Goal: Complete application form: Complete application form

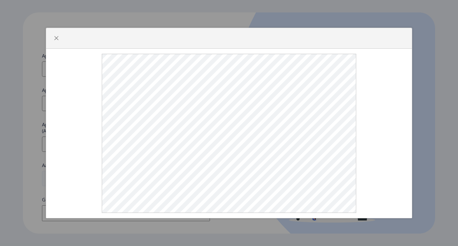
click at [254, 171] on div at bounding box center [229, 123] width 458 height 246
click at [52, 43] on button "button" at bounding box center [56, 38] width 10 height 10
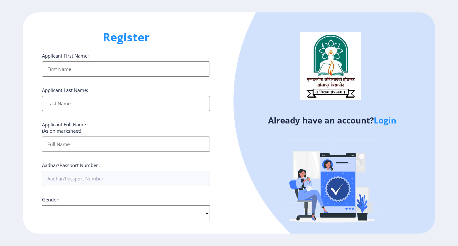
click at [139, 215] on select "Select Gender [DEMOGRAPHIC_DATA] [DEMOGRAPHIC_DATA] Other" at bounding box center [126, 213] width 168 height 16
select select "[DEMOGRAPHIC_DATA]"
click at [42, 205] on select "Select Gender [DEMOGRAPHIC_DATA] [DEMOGRAPHIC_DATA] Other" at bounding box center [126, 213] width 168 height 16
click at [273, 171] on div at bounding box center [416, 100] width 366 height 366
click at [83, 61] on div "Applicant First Name:" at bounding box center [126, 64] width 168 height 24
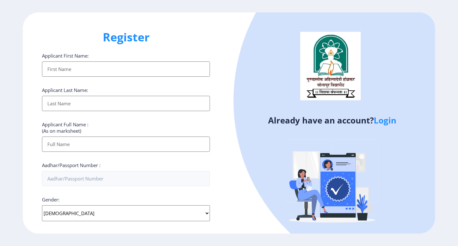
click at [81, 66] on input "Applicant First Name:" at bounding box center [126, 68] width 168 height 15
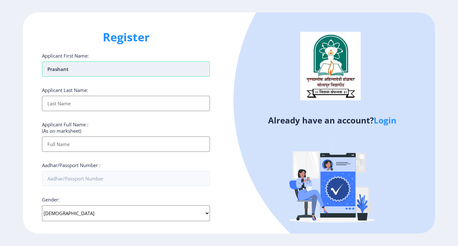
type input "Prashant"
type input "More"
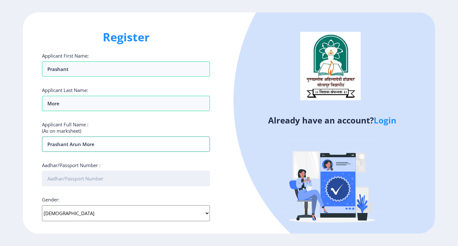
type input "Prashant Arun More"
click at [122, 177] on input "Aadhar/Passport Number :" at bounding box center [126, 178] width 168 height 15
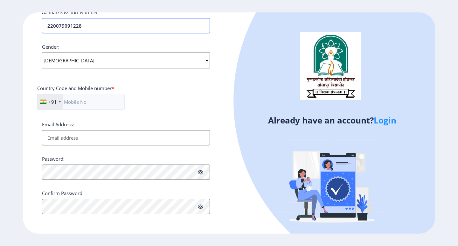
type input "220079091228"
click at [81, 140] on input "Email Address:" at bounding box center [126, 137] width 168 height 15
click at [84, 104] on input "text" at bounding box center [80, 102] width 87 height 16
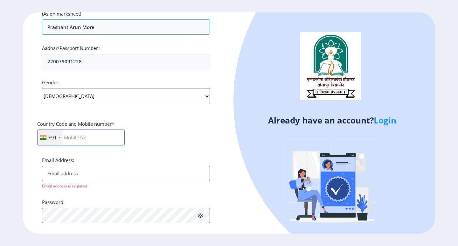
scroll to position [127, 0]
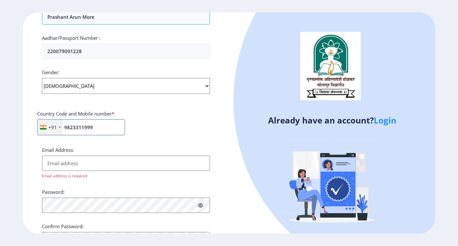
type input "9823311999"
click at [113, 165] on input "Email Address:" at bounding box center [126, 162] width 168 height 15
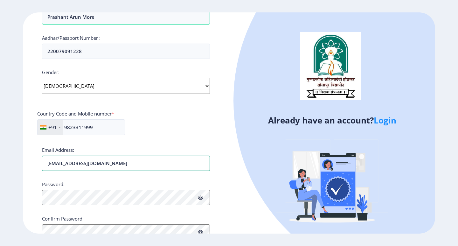
type input "[EMAIL_ADDRESS][DOMAIN_NAME]"
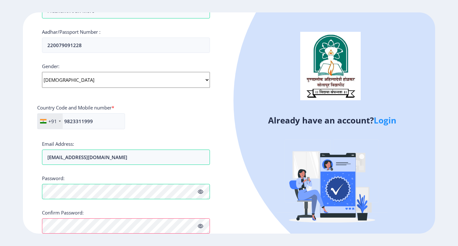
click at [199, 192] on icon at bounding box center [200, 191] width 5 height 5
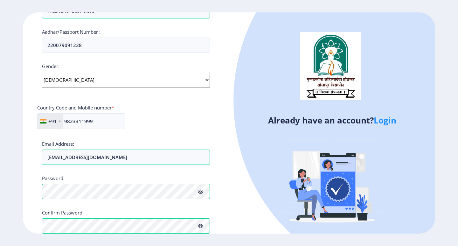
scroll to position [165, 0]
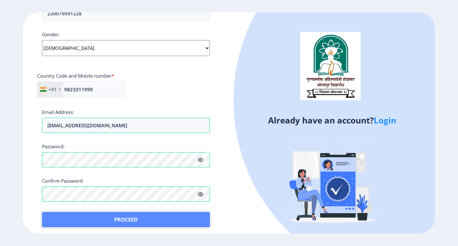
click at [176, 217] on button "Proceed" at bounding box center [126, 219] width 168 height 15
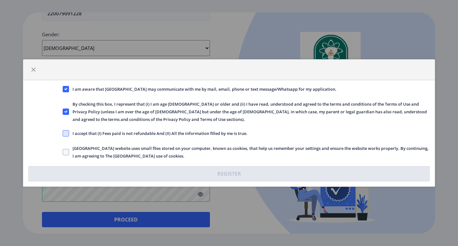
click at [64, 133] on span at bounding box center [66, 133] width 6 height 6
click at [63, 133] on input "I accept that (I) Fees paid is not refundable And (II) All the information fill…" at bounding box center [63, 133] width 0 height 0
checkbox input "true"
click at [63, 155] on label "[GEOGRAPHIC_DATA] website uses small files stored on your computer, known as co…" at bounding box center [246, 151] width 367 height 15
click at [63, 152] on input "[GEOGRAPHIC_DATA] website uses small files stored on your computer, known as co…" at bounding box center [63, 152] width 0 height 0
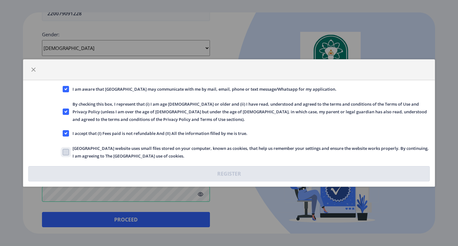
checkbox input "true"
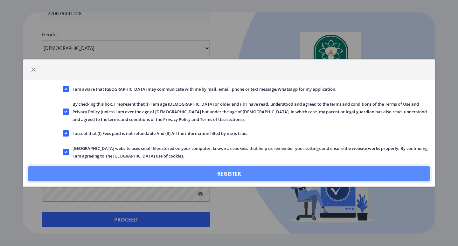
click at [238, 171] on button "Register" at bounding box center [228, 173] width 401 height 15
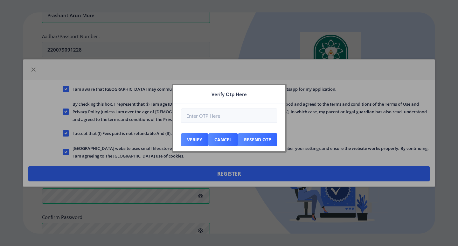
scroll to position [201, 0]
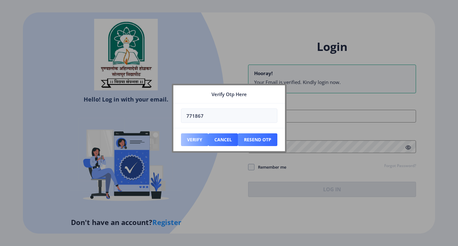
type input "771867"
click at [191, 140] on button "Verify" at bounding box center [194, 139] width 27 height 13
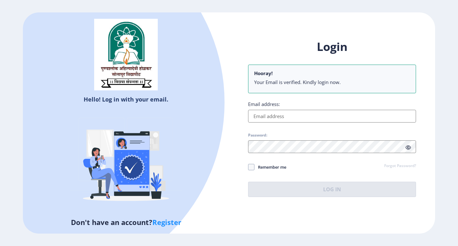
click at [305, 115] on input "Email address:" at bounding box center [332, 116] width 168 height 13
type input "[EMAIL_ADDRESS][DOMAIN_NAME]"
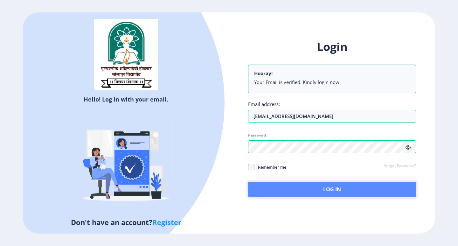
click at [297, 193] on button "Log In" at bounding box center [332, 189] width 168 height 15
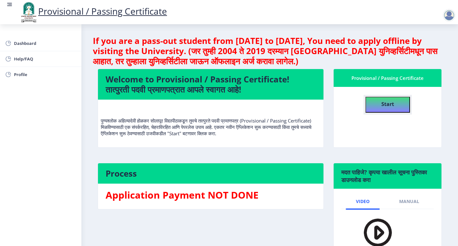
click at [384, 105] on b "Start" at bounding box center [387, 103] width 13 height 7
select select
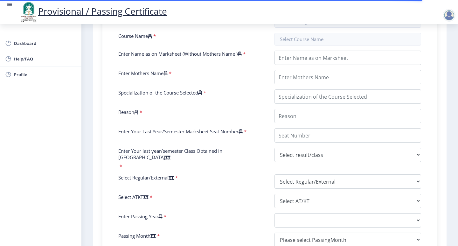
scroll to position [92, 0]
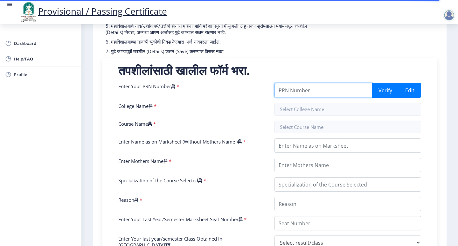
click at [305, 91] on input "Enter Your PRN Number" at bounding box center [323, 90] width 98 height 14
type input "2988998762222818"
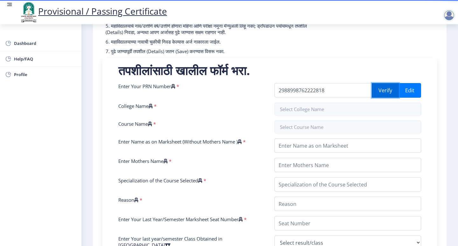
click at [380, 89] on button "Verify" at bounding box center [385, 90] width 27 height 15
click at [379, 94] on button "Verify" at bounding box center [385, 90] width 27 height 15
click at [333, 90] on input "2988998762222818" at bounding box center [323, 90] width 98 height 14
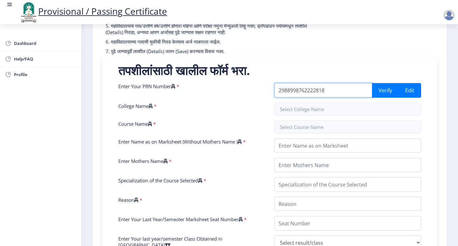
click at [290, 89] on input "2988998762222818" at bounding box center [323, 90] width 98 height 14
click at [298, 90] on input "2988998762222818" at bounding box center [323, 90] width 98 height 14
click at [303, 89] on input "2988998762222818" at bounding box center [323, 90] width 98 height 14
click at [314, 89] on input "2988998762222818" at bounding box center [323, 90] width 98 height 14
click at [381, 90] on button "Verify" at bounding box center [385, 90] width 27 height 15
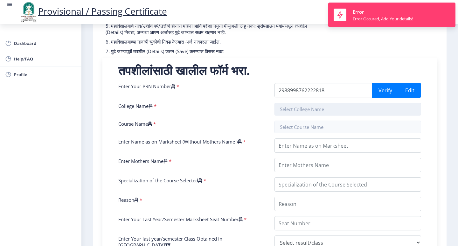
click at [370, 113] on input "text" at bounding box center [347, 109] width 147 height 13
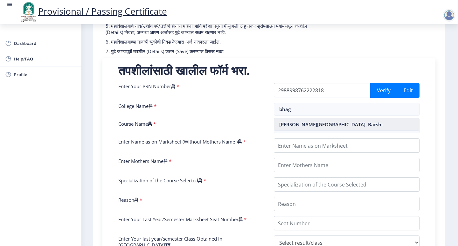
click at [364, 123] on nb-option "[PERSON_NAME][GEOGRAPHIC_DATA], Barshi" at bounding box center [346, 124] width 145 height 12
type input "[PERSON_NAME][GEOGRAPHIC_DATA], Barshi"
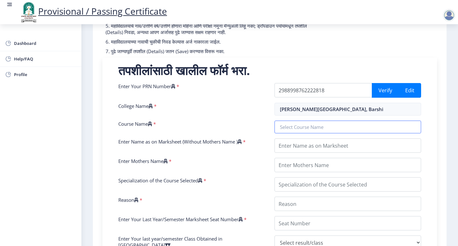
click at [364, 123] on input "text" at bounding box center [347, 127] width 147 height 13
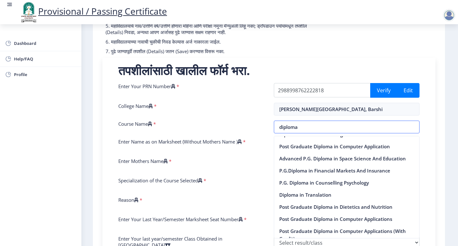
scroll to position [0, 0]
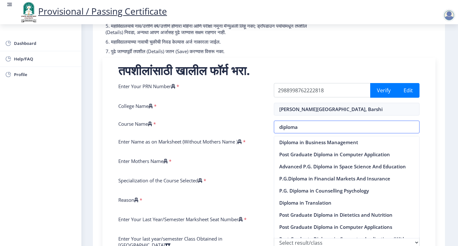
type input "diploma"
click at [269, 176] on div "Enter Your PRN Number * 2988998762222818 Verify Edit College Name * [PERSON_NAM…" at bounding box center [269, 221] width 311 height 276
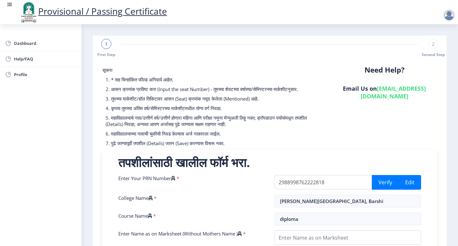
scroll to position [95, 0]
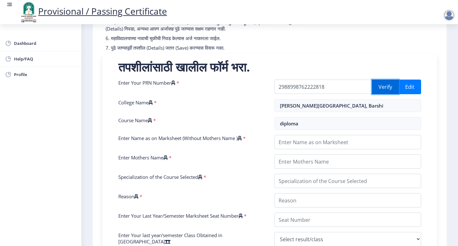
click at [376, 81] on button "Verify" at bounding box center [385, 86] width 27 height 15
click at [14, 71] on span "Profile" at bounding box center [45, 75] width 62 height 8
select select
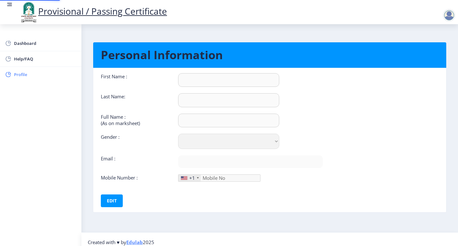
type input "Prashant"
type input "More"
type input "Prashant Arun More"
select select "[DEMOGRAPHIC_DATA]"
type input "[EMAIL_ADDRESS][DOMAIN_NAME]"
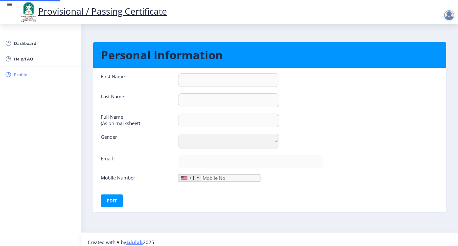
type input "9823311999"
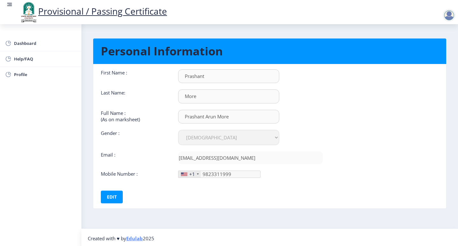
scroll to position [6, 0]
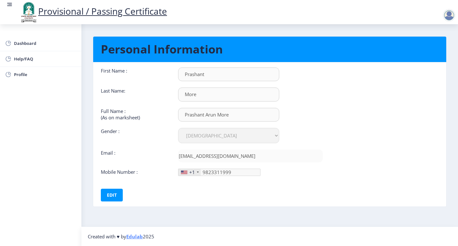
click at [196, 174] on div "+1" at bounding box center [189, 172] width 22 height 7
click at [190, 171] on div "+1" at bounding box center [192, 172] width 6 height 6
click at [169, 182] on div "First Name : [PERSON_NAME] Last Name: More Full Name : (As on marksheet) Prasha…" at bounding box center [211, 134] width 231 height 134
click at [174, 178] on div "First Name : [PERSON_NAME] Last Name: More Full Name : (As on marksheet) Prasha…" at bounding box center [211, 134] width 231 height 134
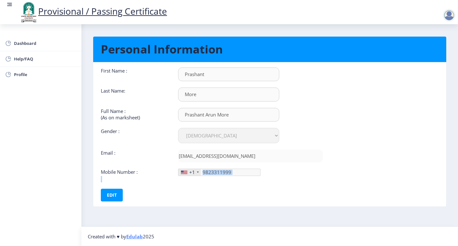
click at [174, 178] on div "First Name : [PERSON_NAME] Last Name: More Full Name : (As on marksheet) Prasha…" at bounding box center [211, 134] width 231 height 134
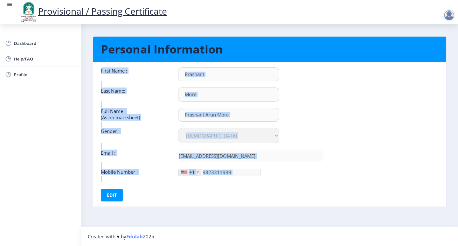
click at [174, 178] on div "First Name : [PERSON_NAME] Last Name: More Full Name : (As on marksheet) Prasha…" at bounding box center [211, 134] width 231 height 134
click at [31, 41] on span "Dashboard" at bounding box center [45, 43] width 62 height 8
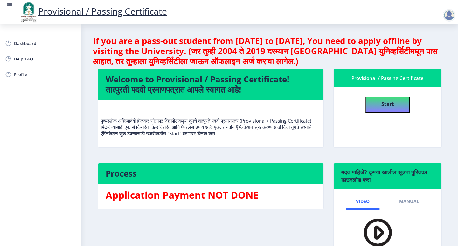
drag, startPoint x: 446, startPoint y: 13, endPoint x: 338, endPoint y: 138, distance: 165.0
click at [338, 138] on nb-card-body "Start" at bounding box center [388, 117] width 108 height 60
click at [452, 19] on div at bounding box center [449, 15] width 13 height 13
click at [439, 52] on span "Log out" at bounding box center [432, 50] width 41 height 8
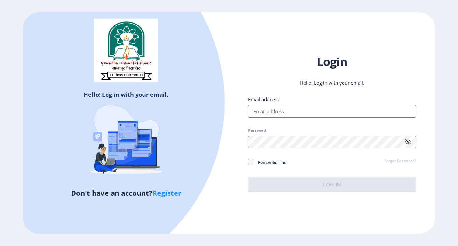
click at [264, 110] on input "Email address:" at bounding box center [332, 111] width 168 height 13
type input "[EMAIL_ADDRESS][DOMAIN_NAME]"
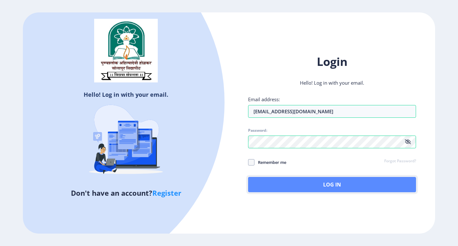
click at [360, 187] on button "Log In" at bounding box center [332, 184] width 168 height 15
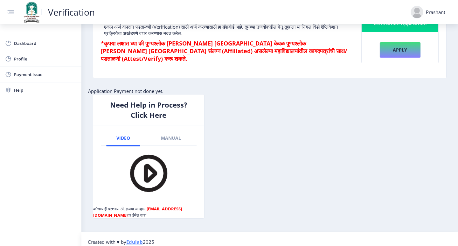
scroll to position [109, 0]
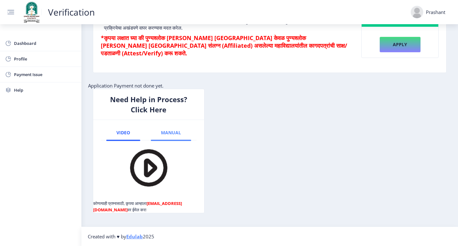
click at [165, 134] on span "Manual" at bounding box center [171, 132] width 20 height 5
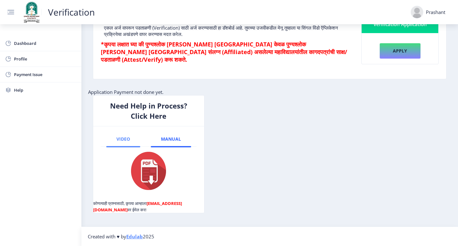
click at [115, 138] on link "Video" at bounding box center [123, 138] width 34 height 15
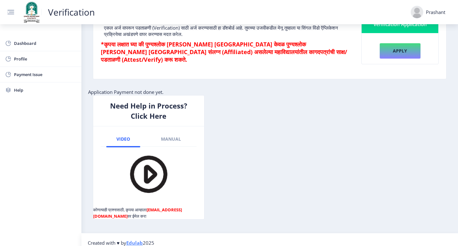
click at [147, 174] on img at bounding box center [148, 174] width 45 height 45
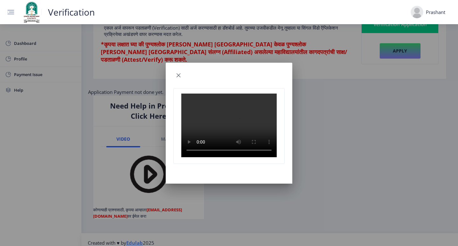
click at [217, 128] on video at bounding box center [228, 125] width 95 height 64
click at [215, 207] on div at bounding box center [229, 123] width 458 height 246
click at [179, 73] on span "button" at bounding box center [178, 75] width 5 height 5
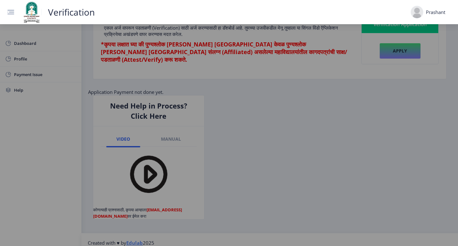
click at [179, 72] on div at bounding box center [229, 123] width 458 height 246
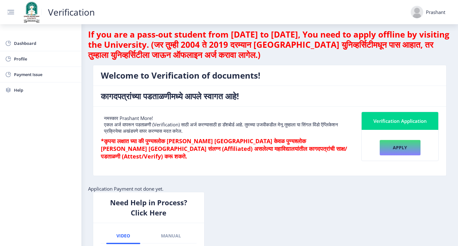
scroll to position [0, 0]
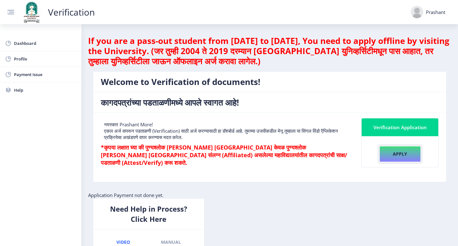
click at [401, 151] on button "Apply" at bounding box center [399, 154] width 41 height 16
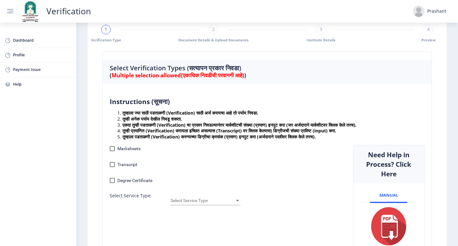
scroll to position [32, 0]
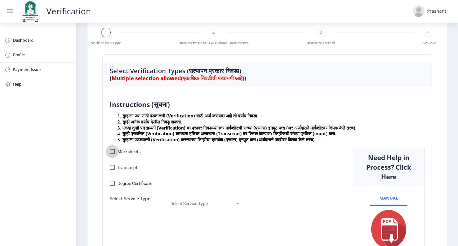
click at [110, 152] on div at bounding box center [112, 151] width 5 height 5
click at [112, 154] on input "Marksheets" at bounding box center [112, 154] width 0 height 0
checkbox input "true"
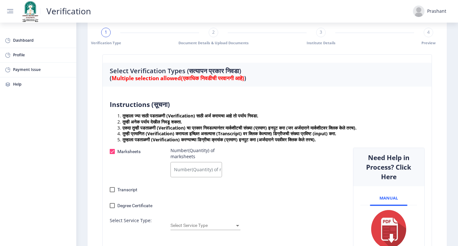
click at [193, 167] on input "Number(Quantity) of marksheets" at bounding box center [195, 169] width 51 height 15
type input "6"
click at [248, 172] on div "Marksheets Number(Quantity) of marksheets 6" at bounding box center [226, 164] width 243 height 32
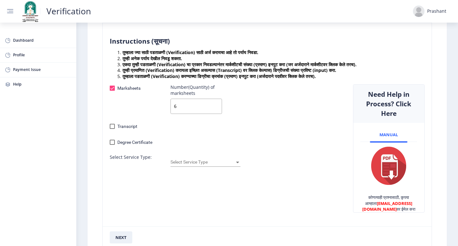
scroll to position [95, 0]
click at [233, 160] on span "Select Service Type" at bounding box center [202, 161] width 64 height 5
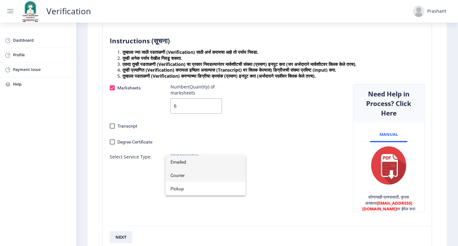
drag, startPoint x: 230, startPoint y: 169, endPoint x: 197, endPoint y: 173, distance: 33.9
click at [197, 173] on span "Courier" at bounding box center [205, 175] width 70 height 13
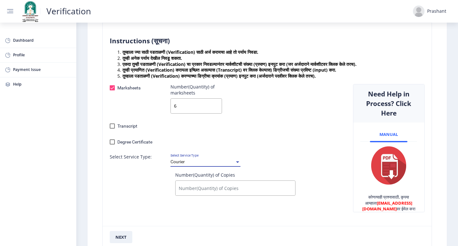
click at [252, 184] on input "Number(Quantity) of Copies" at bounding box center [235, 187] width 120 height 15
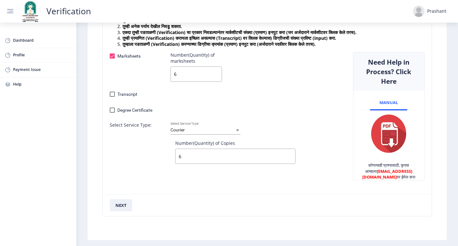
type input "6"
click at [164, 175] on div "Marksheets Number(Quantity) of marksheets 6 Transcript Number(Quantity) of Tran…" at bounding box center [226, 120] width 243 height 137
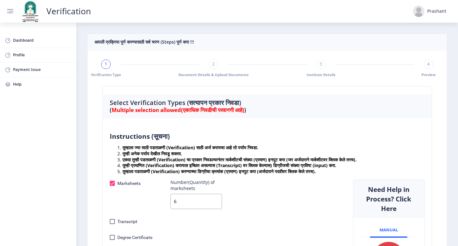
scroll to position [64, 0]
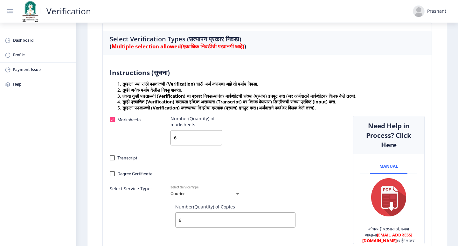
click at [114, 174] on div at bounding box center [112, 173] width 5 height 5
click at [112, 176] on input "Degree Certificate" at bounding box center [112, 176] width 0 height 0
checkbox input "true"
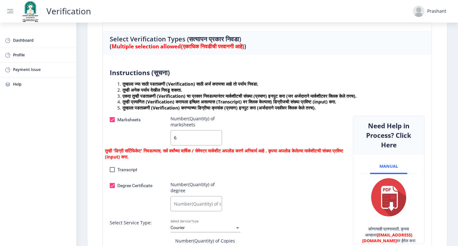
click at [241, 171] on div "Transcript Number(Quantity) of Transcript" at bounding box center [226, 171] width 243 height 10
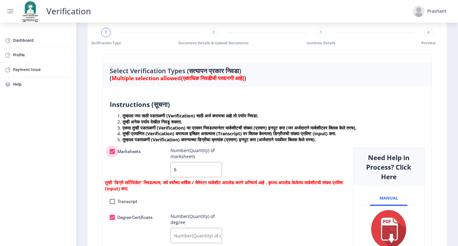
click at [113, 152] on div at bounding box center [112, 151] width 5 height 5
click at [112, 154] on input "Marksheets" at bounding box center [112, 154] width 0 height 0
checkbox input "false"
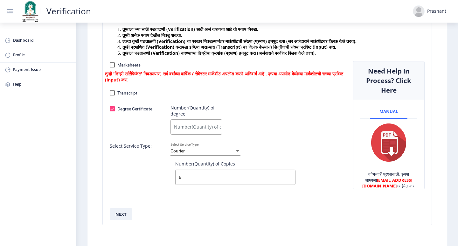
scroll to position [127, 0]
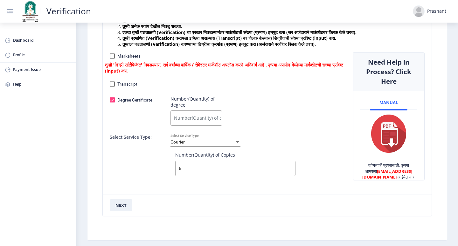
drag, startPoint x: 189, startPoint y: 117, endPoint x: 136, endPoint y: 128, distance: 54.3
click at [136, 128] on div "Marksheets Number(Quantity) of marksheets 6 तुम्ही 'डिग्री सर्टिफिकेट' निवडल्या…" at bounding box center [226, 120] width 243 height 137
click at [176, 118] on input "Number(Quantity) of degree" at bounding box center [195, 117] width 51 height 15
type input "1"
click at [134, 121] on div "Degree Certificate" at bounding box center [135, 112] width 61 height 32
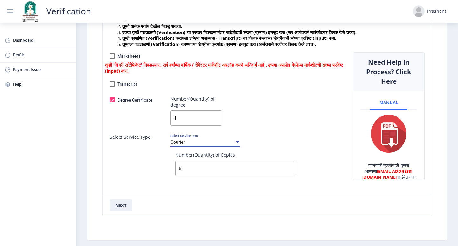
click at [204, 143] on div "Courier" at bounding box center [202, 142] width 64 height 5
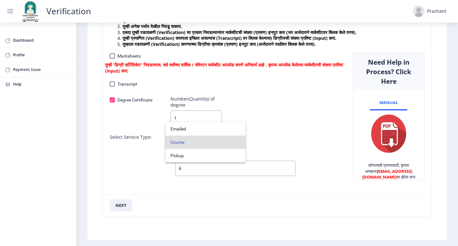
click at [132, 154] on div at bounding box center [229, 123] width 458 height 246
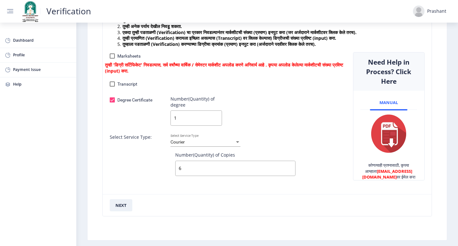
click at [181, 140] on span "Courier" at bounding box center [177, 141] width 14 height 5
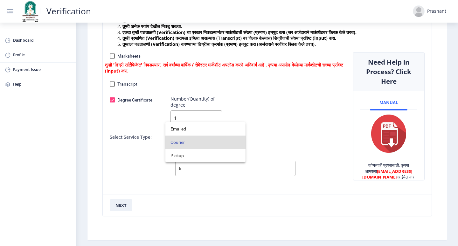
click at [135, 155] on div at bounding box center [229, 123] width 458 height 246
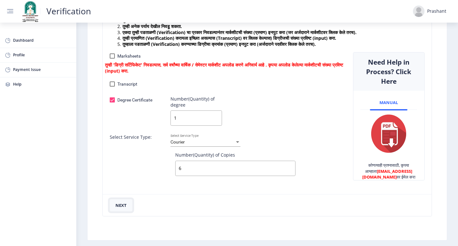
click at [117, 203] on button "next" at bounding box center [121, 205] width 23 height 12
click at [187, 186] on div "Marksheets Number(Quantity) of marksheets 6 तुम्ही 'डिग्री सर्टिफिकेट' निवडल्या…" at bounding box center [226, 120] width 243 height 137
click at [118, 204] on button "next" at bounding box center [121, 205] width 23 height 12
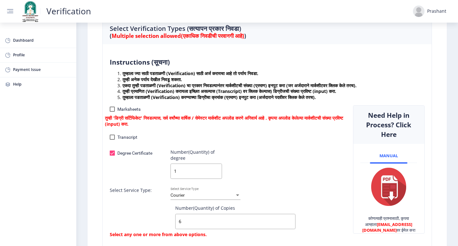
scroll to position [57, 0]
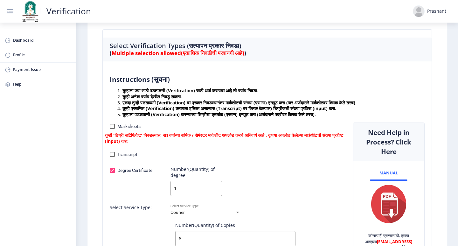
click at [112, 128] on div at bounding box center [112, 126] width 5 height 5
click at [112, 129] on input "Marksheets" at bounding box center [112, 129] width 0 height 0
checkbox input "true"
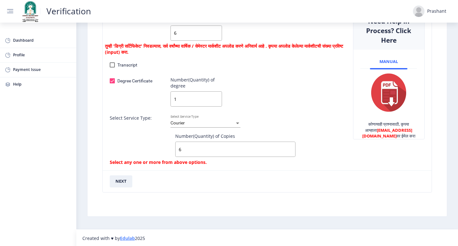
scroll to position [169, 0]
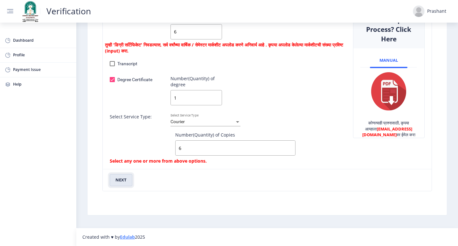
click at [121, 179] on button "next" at bounding box center [121, 180] width 23 height 12
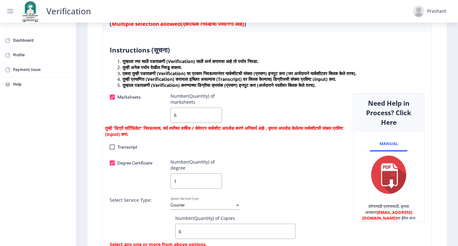
scroll to position [95, 0]
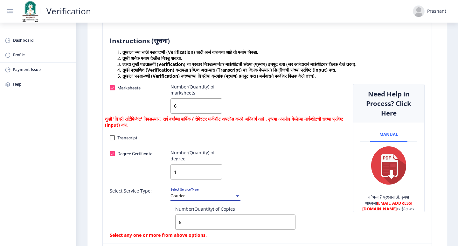
click at [181, 195] on span "Courier" at bounding box center [177, 195] width 14 height 5
click at [236, 195] on div at bounding box center [237, 196] width 3 height 2
click at [0, 0] on div at bounding box center [0, 0] width 0 height 0
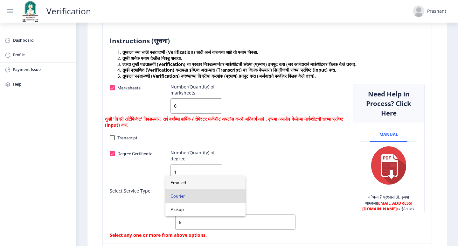
click at [229, 182] on span "Emailed" at bounding box center [205, 182] width 70 height 13
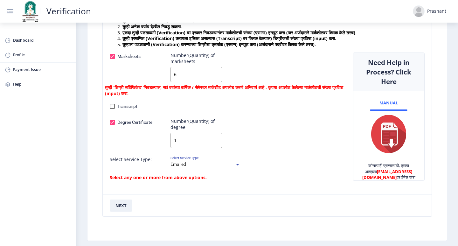
scroll to position [127, 0]
click at [124, 205] on button "next" at bounding box center [121, 205] width 23 height 12
checkbox input "false"
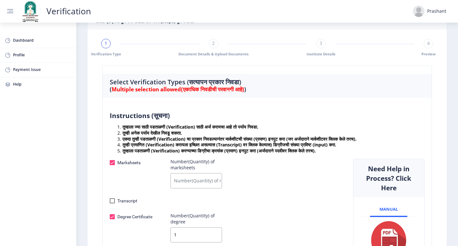
scroll to position [0, 0]
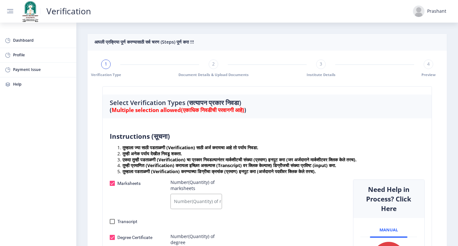
click at [213, 61] on span "2" at bounding box center [213, 64] width 3 height 6
click at [320, 62] on span "3" at bounding box center [321, 64] width 3 height 6
click at [107, 65] on span "1" at bounding box center [106, 64] width 3 height 6
click at [106, 64] on span "1" at bounding box center [106, 64] width 3 height 6
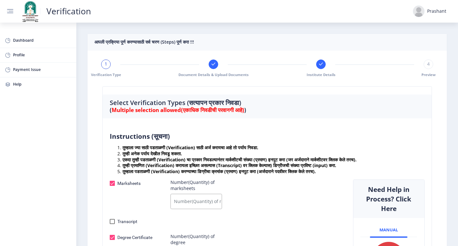
click at [106, 64] on span "1" at bounding box center [106, 64] width 3 height 6
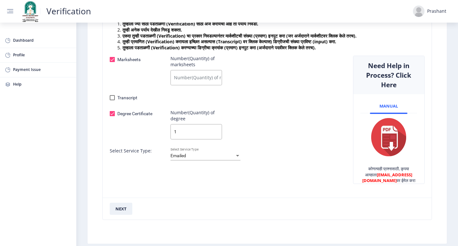
scroll to position [127, 0]
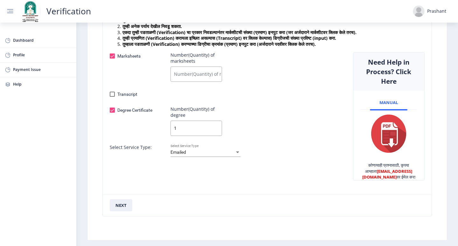
click at [192, 74] on input "Number(Quantity) of marksheets" at bounding box center [195, 73] width 51 height 15
type input "6"
click at [247, 100] on div "Marksheets Number(Quantity) of marksheets 6 Transcript Number(Quantity) of Tran…" at bounding box center [226, 120] width 243 height 137
click at [121, 203] on button "next" at bounding box center [121, 205] width 23 height 12
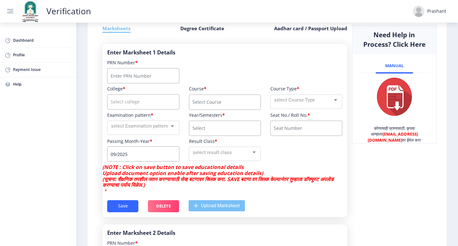
scroll to position [191, 0]
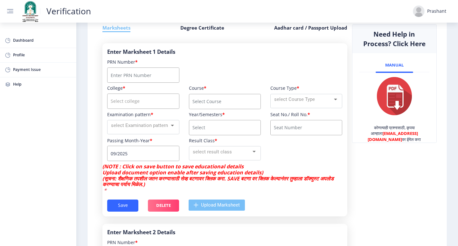
click at [239, 108] on input "course" at bounding box center [225, 101] width 72 height 15
type input "d"
type input "DCE"
click at [279, 102] on span "select Course Type" at bounding box center [294, 99] width 41 height 6
click at [280, 101] on span "Regular" at bounding box center [305, 105] width 64 height 14
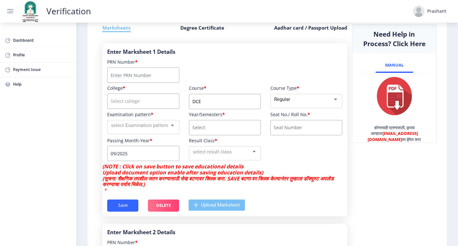
click at [273, 155] on div "College * Course * DCE Course Type * Regular Examination pattern * select Exami…" at bounding box center [224, 124] width 245 height 78
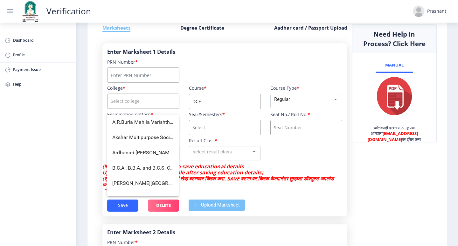
click at [134, 108] on input "course" at bounding box center [143, 100] width 72 height 15
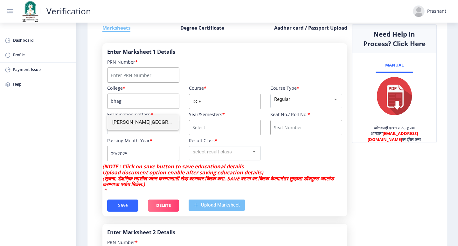
click at [137, 119] on span "[PERSON_NAME][GEOGRAPHIC_DATA], Barshi" at bounding box center [142, 121] width 61 height 15
type input "[PERSON_NAME][GEOGRAPHIC_DATA], Barshi"
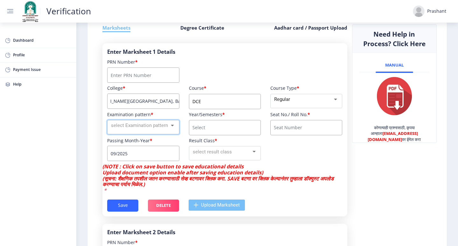
scroll to position [0, 0]
click at [145, 128] on span "select Examination pattern" at bounding box center [139, 125] width 57 height 6
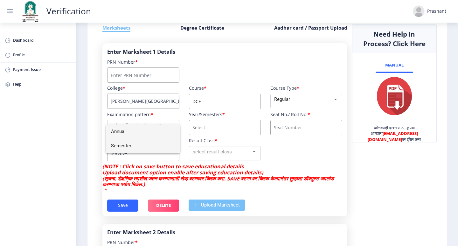
click at [146, 144] on span "Semester" at bounding box center [143, 146] width 64 height 14
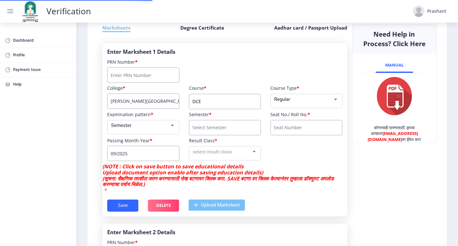
click at [195, 132] on input "course" at bounding box center [225, 127] width 72 height 15
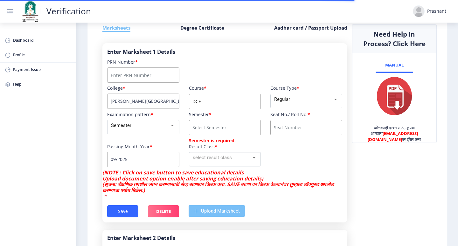
click at [292, 151] on div "College * Bhagwant Institute Of Technology, Barshi Course * DCE Course Type * R…" at bounding box center [224, 127] width 245 height 84
click at [157, 166] on nb-layout "Verification Prashant Dashboard Profile Payment Issue Help आपली प्रक्रिया पूर्ण…" at bounding box center [229, 123] width 458 height 246
click at [114, 162] on input "09/2025" at bounding box center [143, 159] width 72 height 15
click at [115, 165] on input "09/2025" at bounding box center [143, 159] width 72 height 15
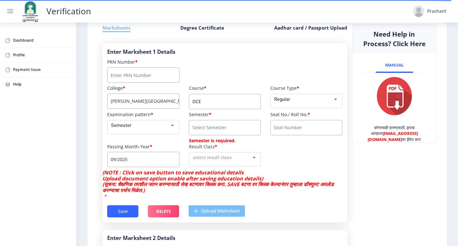
click at [141, 167] on input "09/2025" at bounding box center [143, 159] width 72 height 15
click at [142, 167] on input "09/2025" at bounding box center [143, 159] width 72 height 15
click at [177, 162] on input "09/2025" at bounding box center [143, 159] width 72 height 15
click at [215, 160] on span "select result class" at bounding box center [212, 158] width 39 height 6
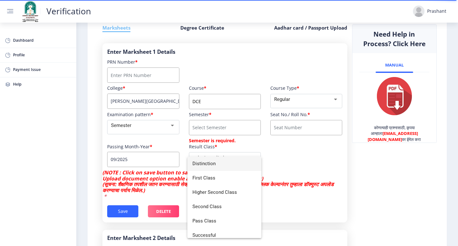
drag, startPoint x: 215, startPoint y: 163, endPoint x: 303, endPoint y: 183, distance: 90.5
click at [308, 184] on div at bounding box center [229, 123] width 458 height 246
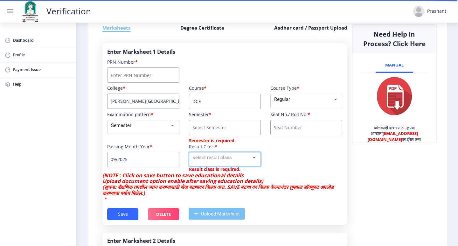
drag, startPoint x: 248, startPoint y: 162, endPoint x: 240, endPoint y: 165, distance: 8.6
click at [240, 161] on div "select result class" at bounding box center [222, 157] width 59 height 7
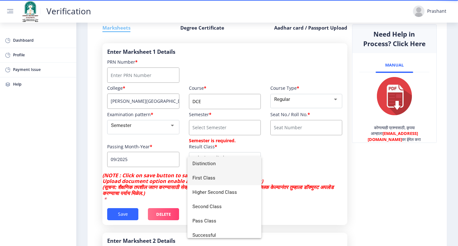
click at [241, 181] on span "First Class" at bounding box center [224, 178] width 64 height 14
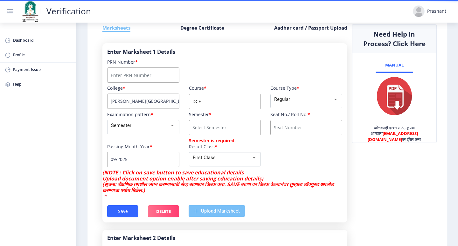
click at [280, 159] on div "College * Bhagwant Institute Of Technology, Barshi Course * DCE Course Type * R…" at bounding box center [224, 127] width 245 height 84
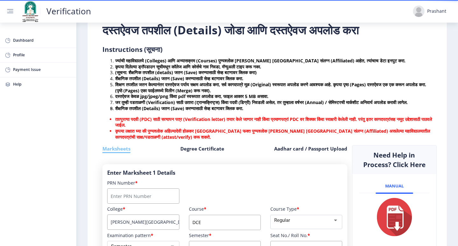
scroll to position [171, 0]
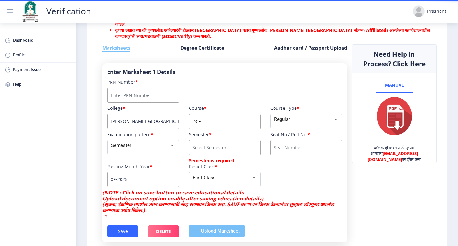
click at [301, 178] on div "College * Bhagwant Institute Of Technology, Barshi Course * DCE Course Type * R…" at bounding box center [224, 147] width 245 height 84
click at [218, 128] on input "DCE" at bounding box center [225, 121] width 72 height 15
type input "D"
click at [282, 186] on div "College * Bhagwant Institute Of Technology, Barshi Course * diploma Course Type…" at bounding box center [224, 147] width 245 height 84
click at [232, 129] on input "diploma" at bounding box center [225, 121] width 72 height 15
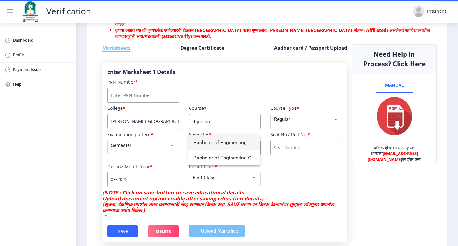
click at [231, 142] on span "Bachelor of Engineering" at bounding box center [223, 142] width 61 height 15
type input "Bachelor of Engineering"
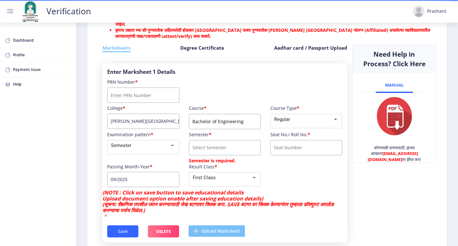
drag, startPoint x: 243, startPoint y: 128, endPoint x: 175, endPoint y: 128, distance: 67.7
click at [175, 128] on div "College * Bhagwant Institute Of Technology, Barshi Course * Bachelor of Enginee…" at bounding box center [224, 147] width 245 height 84
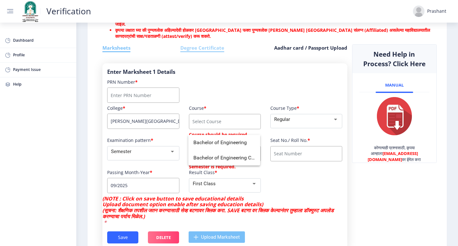
click at [211, 52] on h6 "Degree Certificate" at bounding box center [202, 48] width 44 height 8
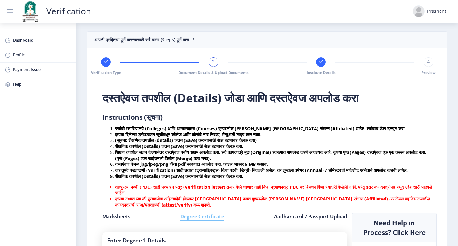
scroll to position [0, 0]
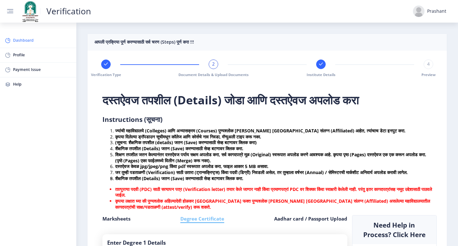
click at [58, 39] on span "Dashboard" at bounding box center [42, 40] width 59 height 7
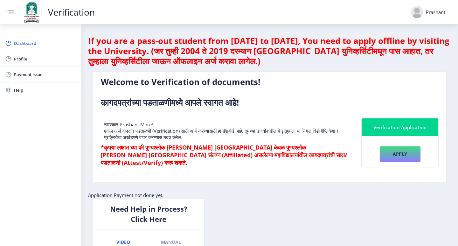
click at [433, 11] on div "Prashant" at bounding box center [435, 12] width 19 height 6
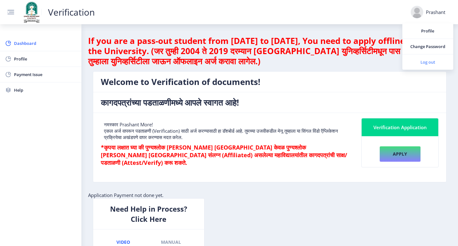
click at [433, 61] on span "Log out" at bounding box center [427, 62] width 41 height 8
